Goal: Task Accomplishment & Management: Use online tool/utility

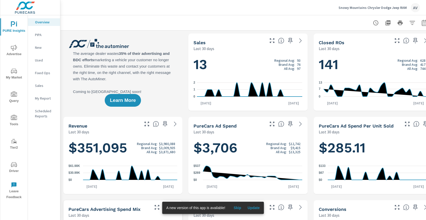
scroll to position [0, 0]
click at [14, 55] on span "Advertise" at bounding box center [14, 51] width 24 height 12
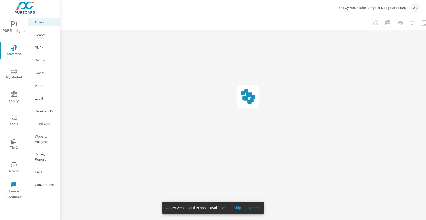
click at [242, 207] on span "Skip" at bounding box center [237, 207] width 12 height 5
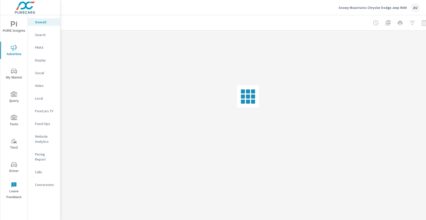
click at [13, 34] on button "PURE Insights" at bounding box center [13, 26] width 27 height 17
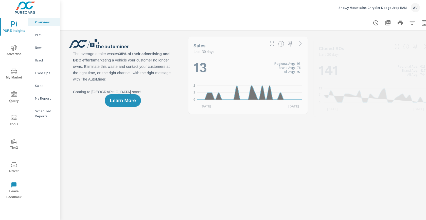
scroll to position [0, 0]
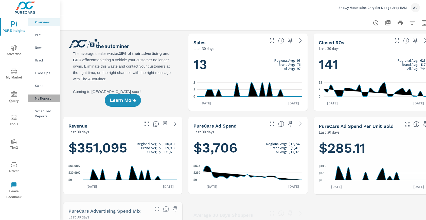
click at [42, 98] on p "My Report" at bounding box center [45, 98] width 21 height 5
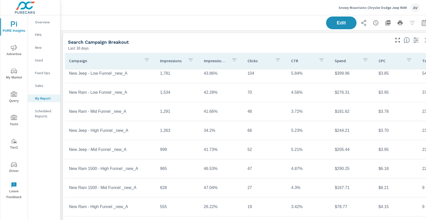
scroll to position [28, 0]
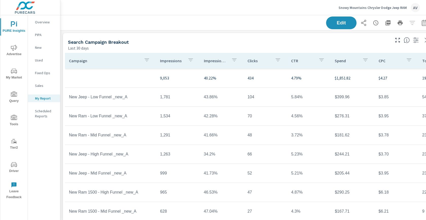
drag, startPoint x: 162, startPoint y: 40, endPoint x: 156, endPoint y: 41, distance: 6.2
click at [162, 40] on div "Search Campaign Breakout" at bounding box center [229, 42] width 322 height 6
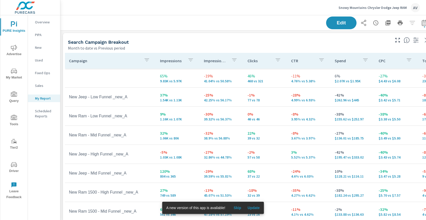
click at [259, 208] on span "Update" at bounding box center [254, 207] width 12 height 5
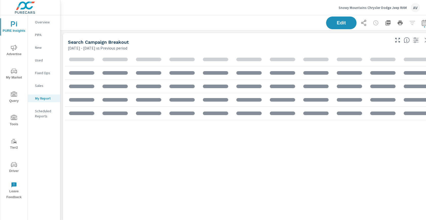
scroll to position [654, 384]
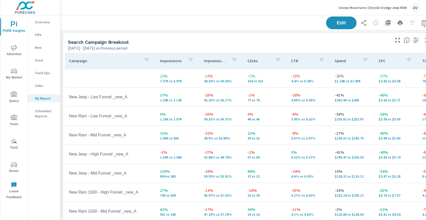
click at [185, 44] on div "Search Campaign Breakout" at bounding box center [229, 42] width 322 height 6
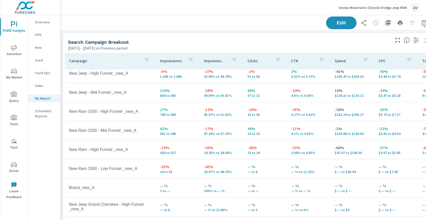
scroll to position [85, 0]
click at [181, 43] on div "Search Campaign Breakout" at bounding box center [229, 42] width 322 height 6
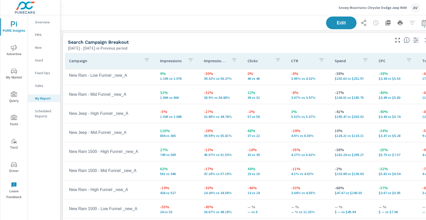
scroll to position [2, 0]
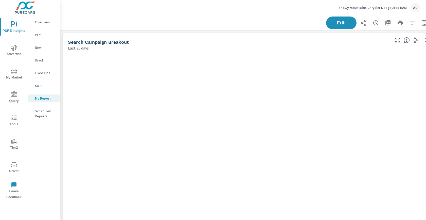
scroll to position [654, 384]
